Goal: Use online tool/utility: Utilize a website feature to perform a specific function

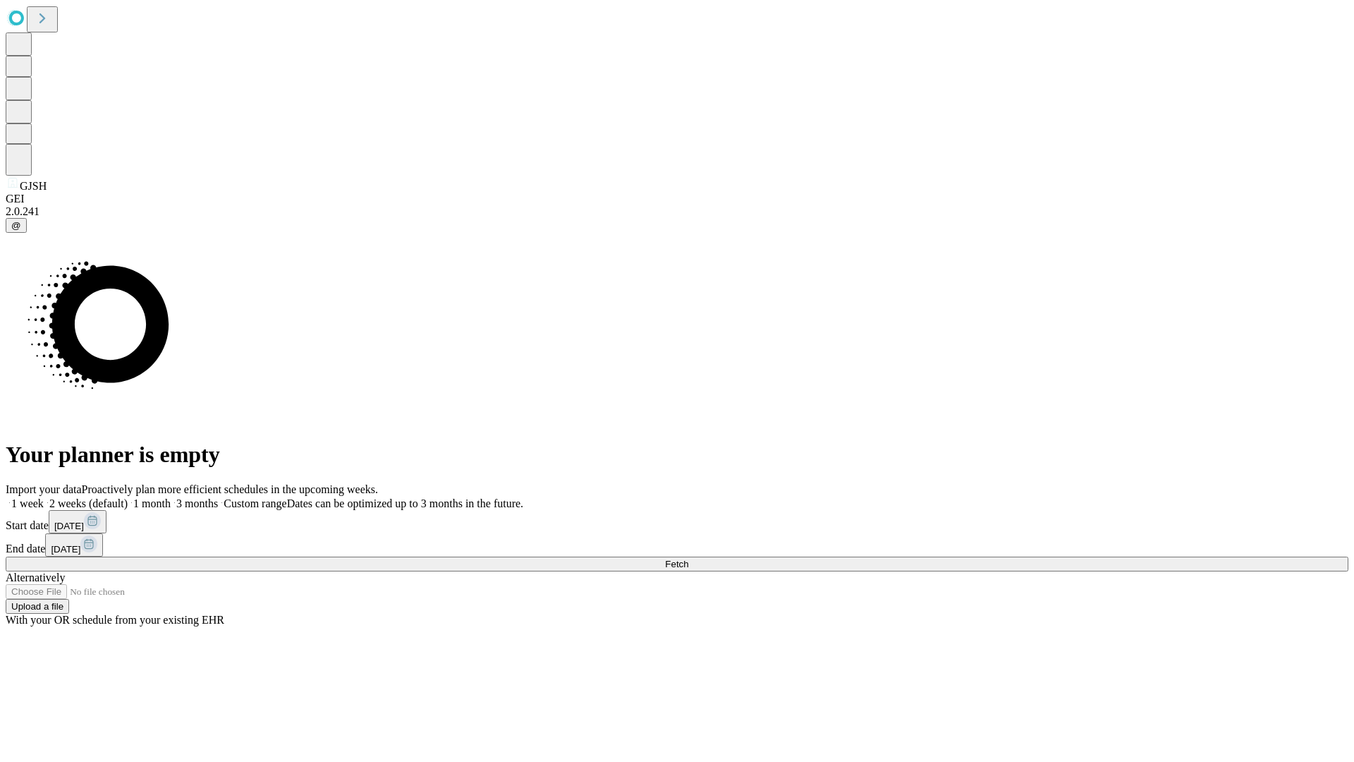
click at [689, 559] on span "Fetch" at bounding box center [676, 564] width 23 height 11
